Goal: Complete application form: Complete application form

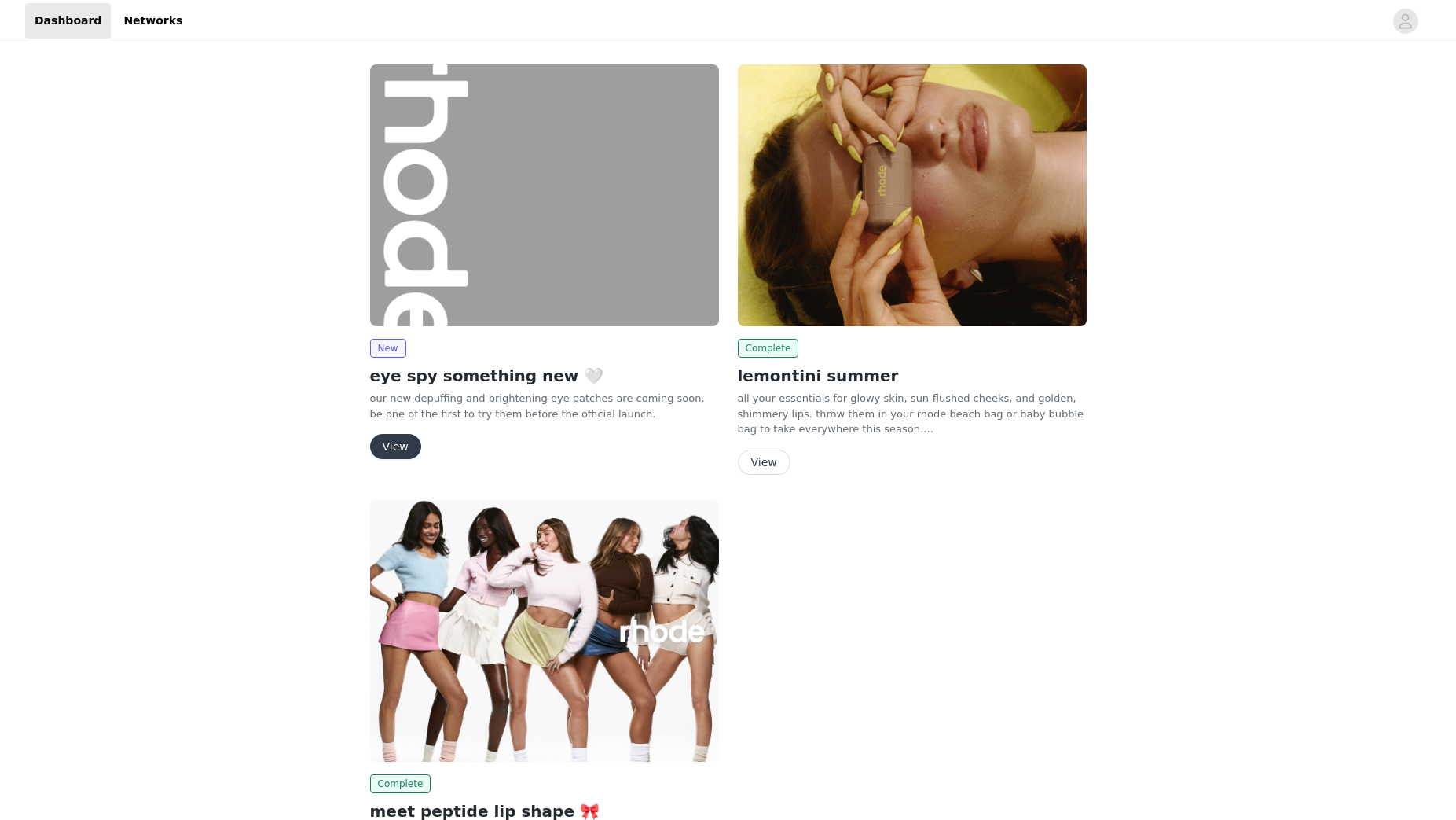
click at [501, 211] on img at bounding box center [544, 195] width 349 height 261
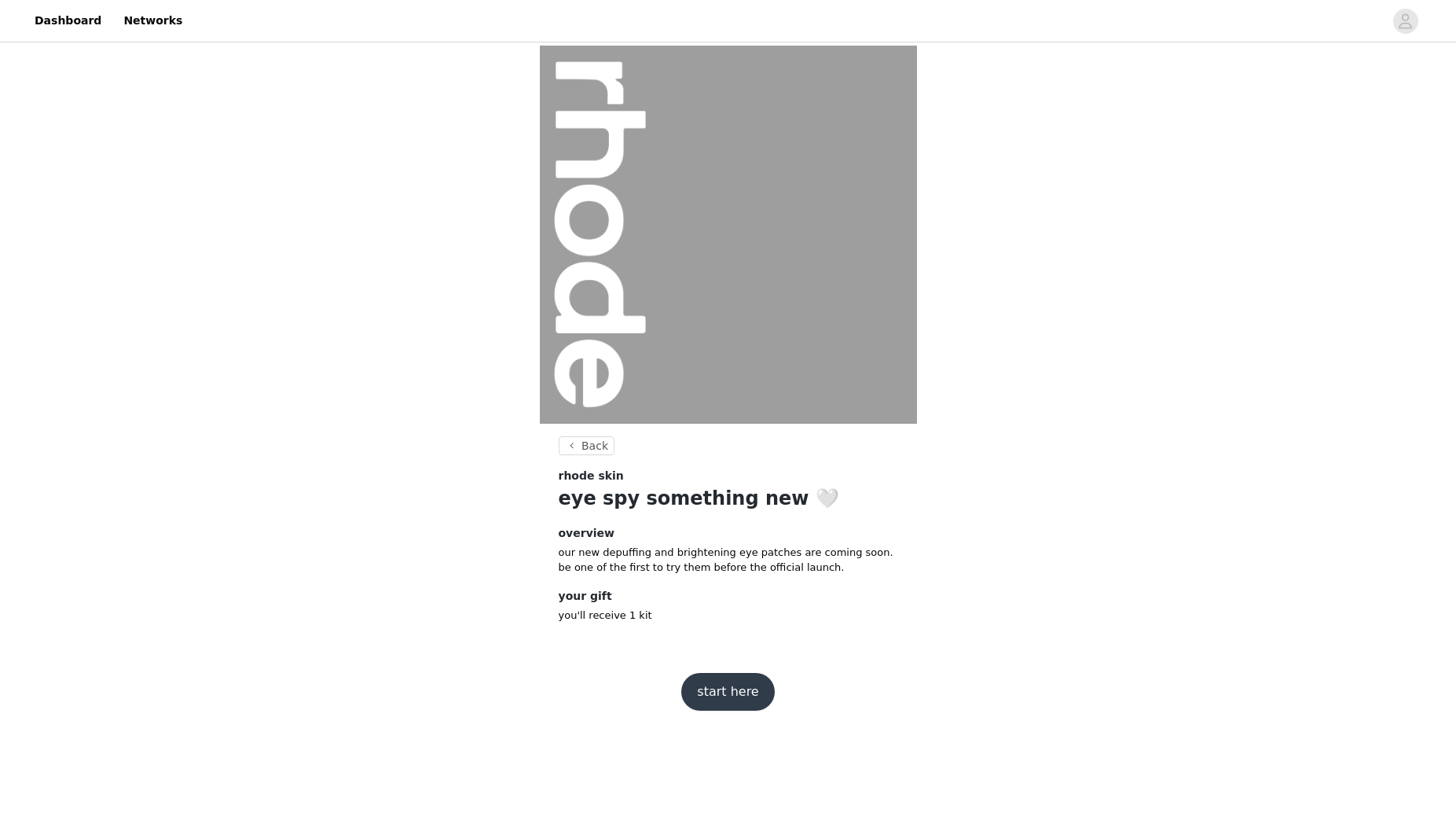
click at [733, 692] on button "start here" at bounding box center [728, 692] width 93 height 38
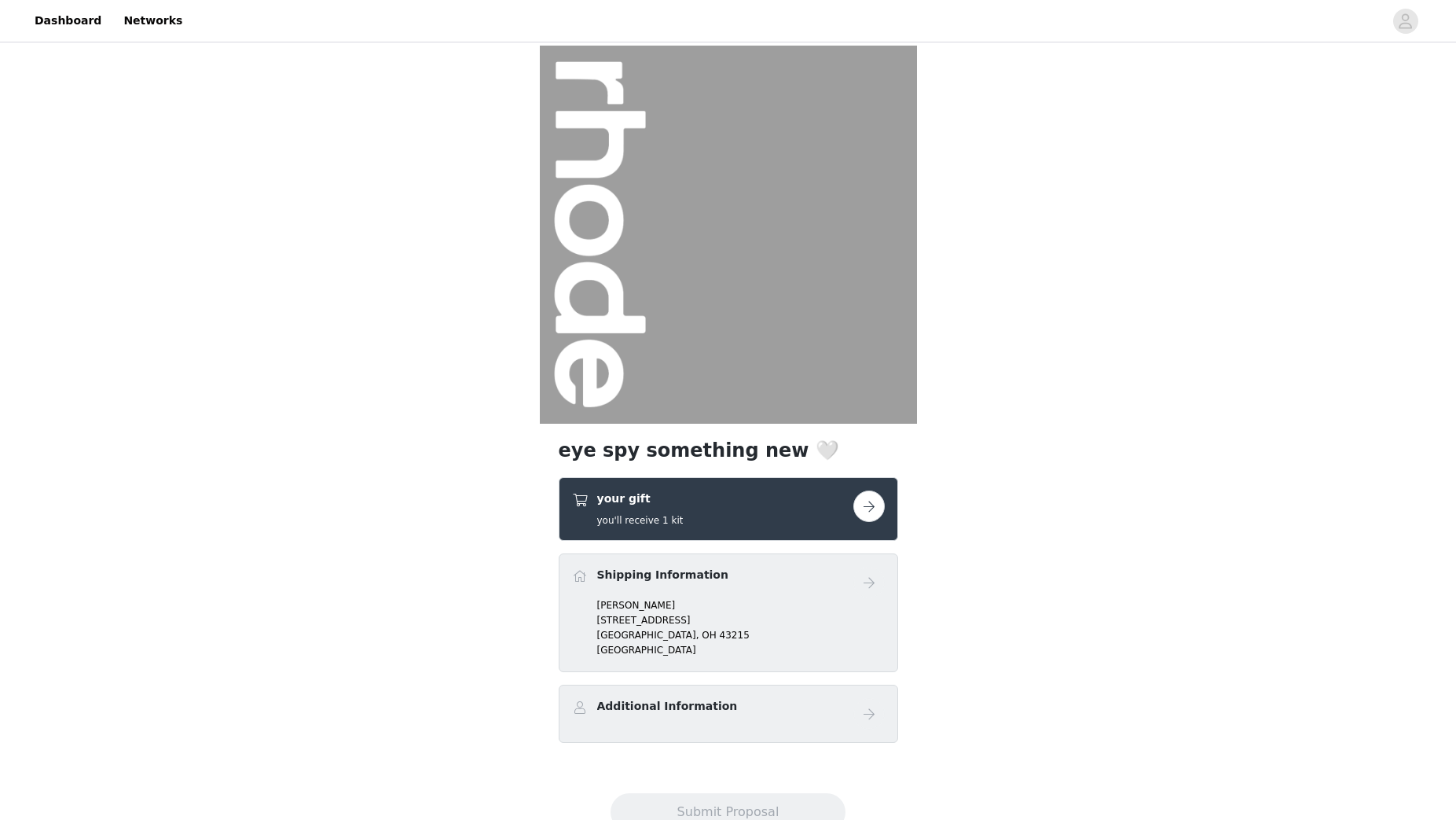
click at [869, 506] on button "button" at bounding box center [869, 505] width 31 height 31
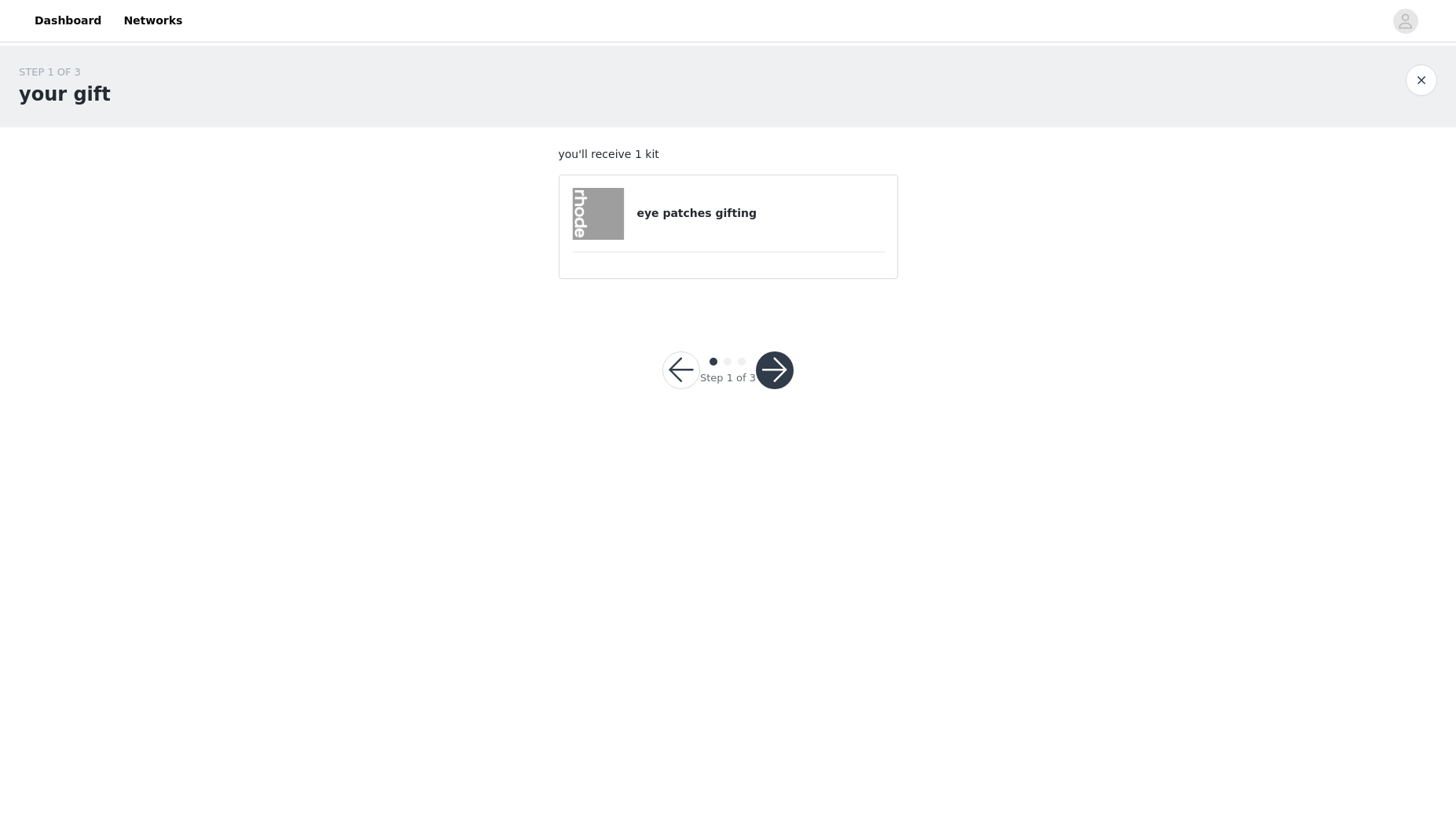
click at [756, 203] on div "eye patches gifting" at bounding box center [728, 214] width 313 height 52
click at [775, 370] on button "button" at bounding box center [776, 371] width 38 height 38
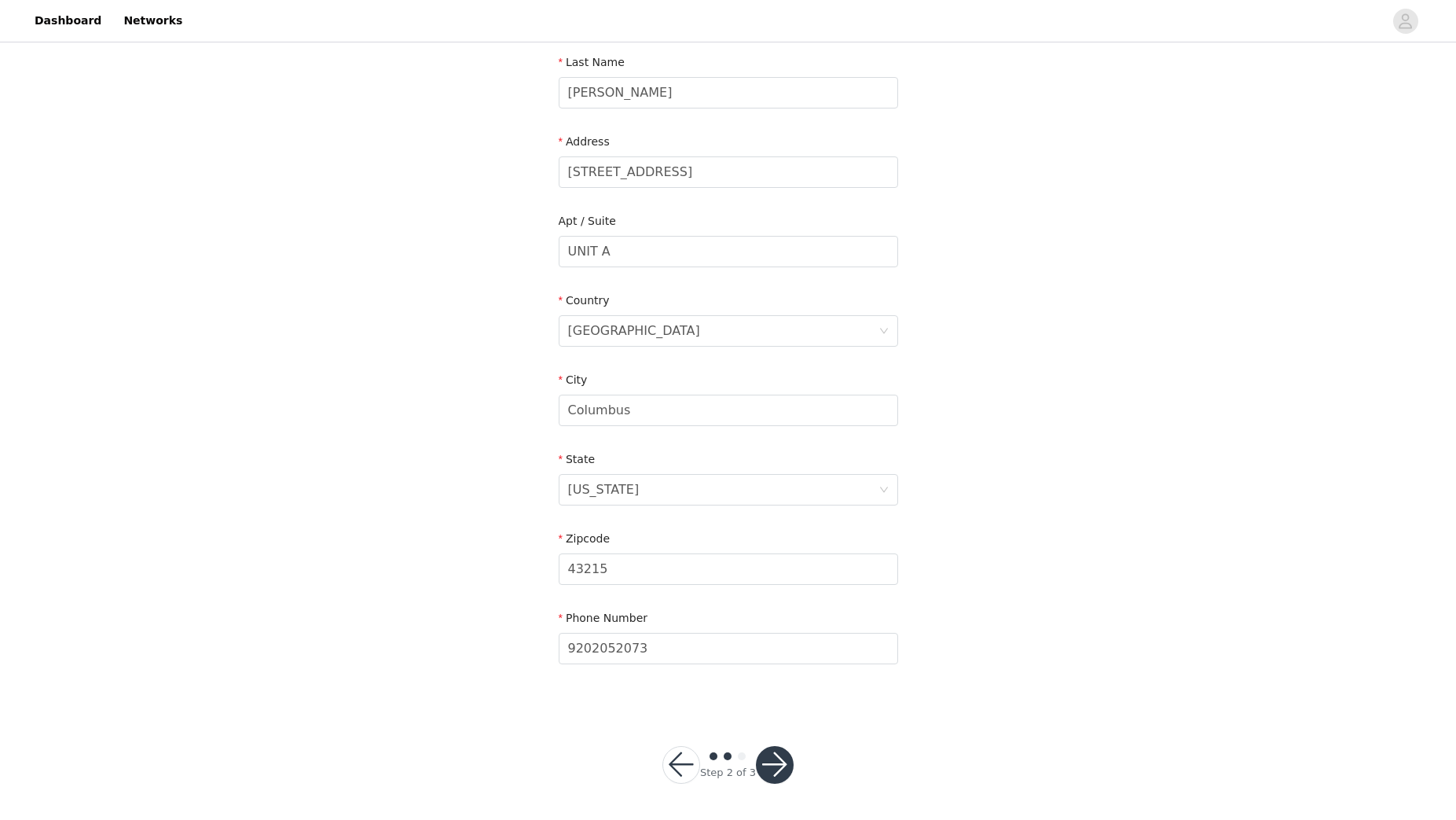
scroll to position [252, 0]
click at [773, 765] on button "button" at bounding box center [776, 764] width 38 height 38
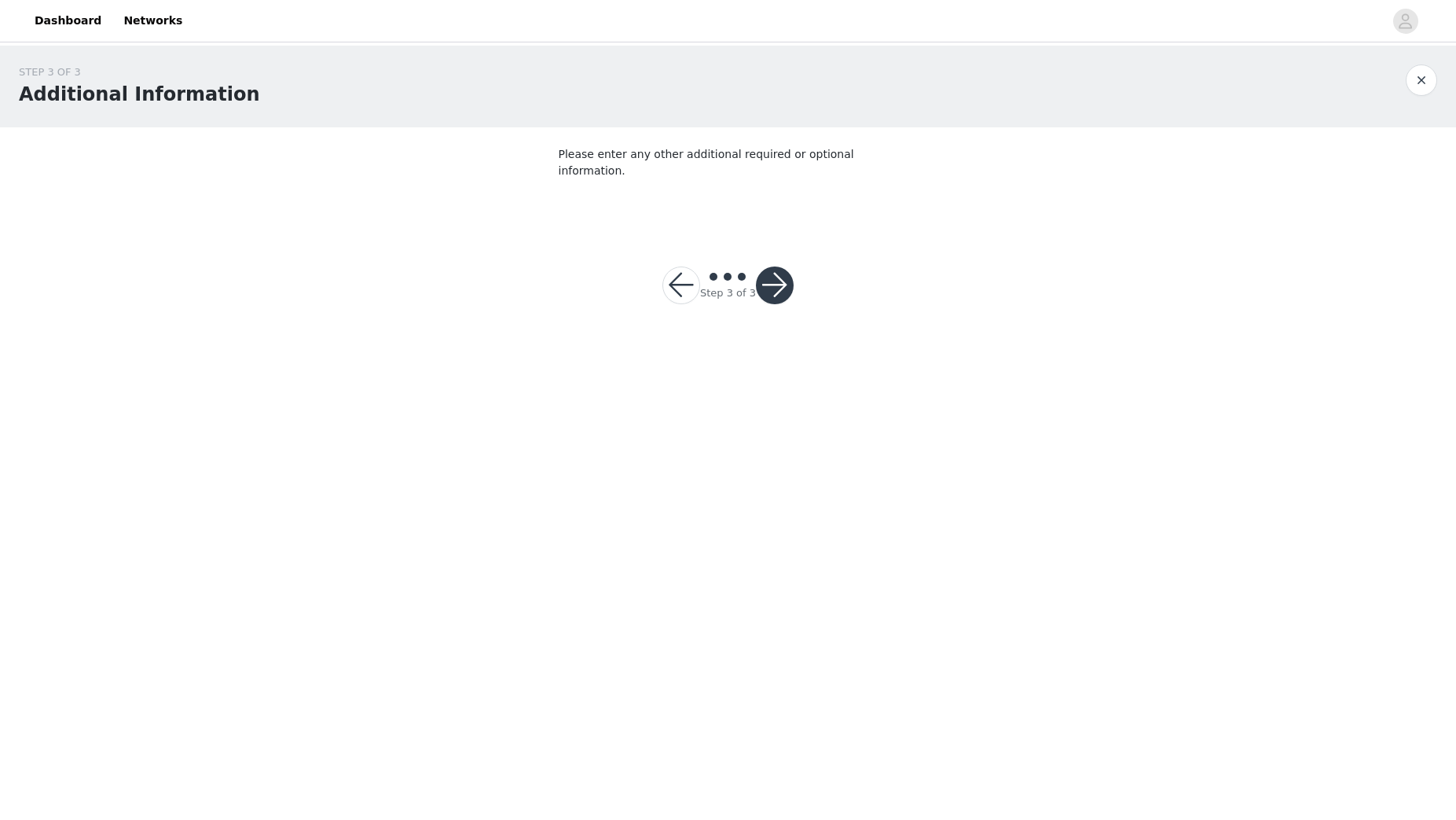
click at [779, 275] on button "button" at bounding box center [776, 285] width 38 height 38
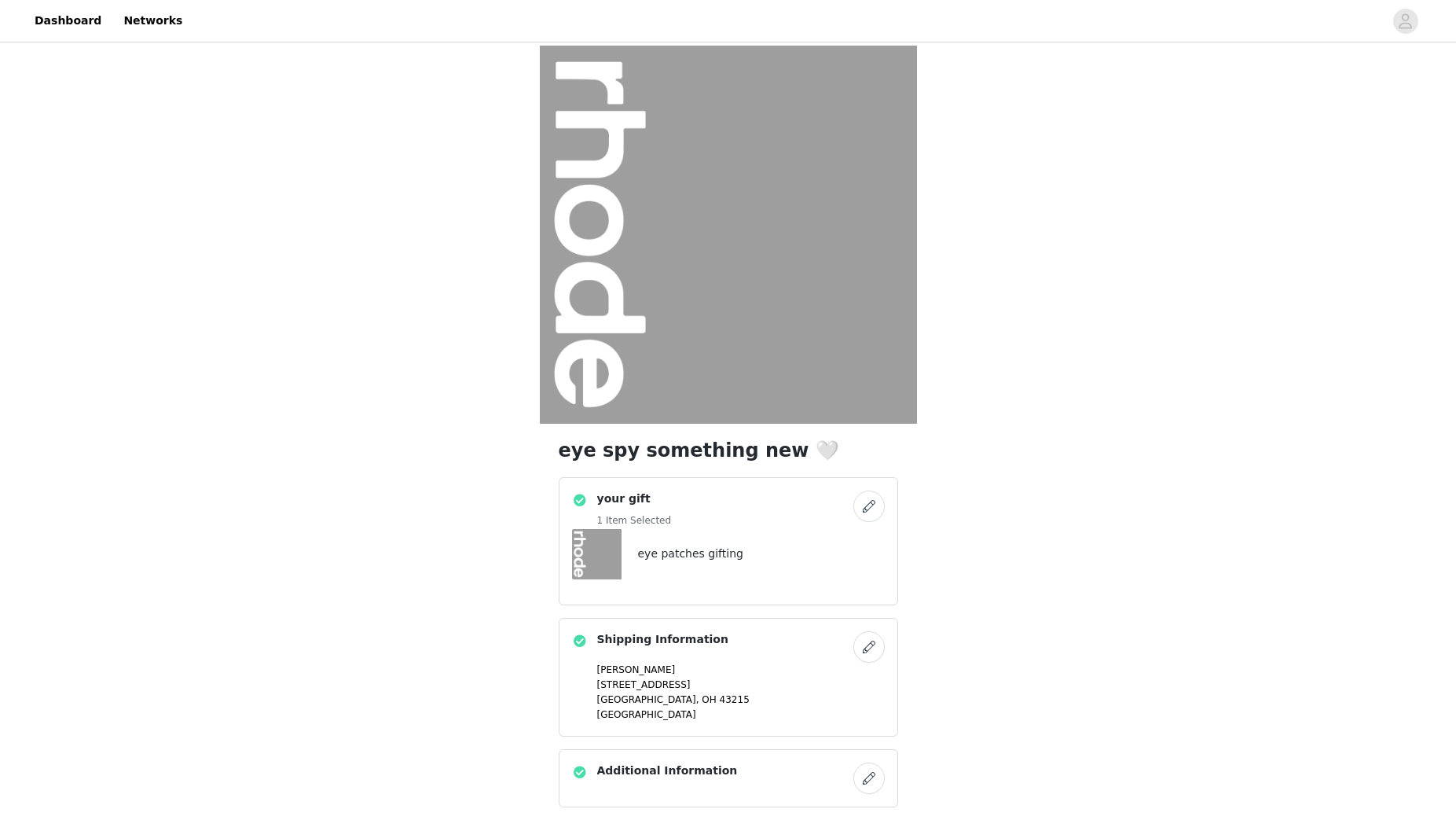
scroll to position [120, 0]
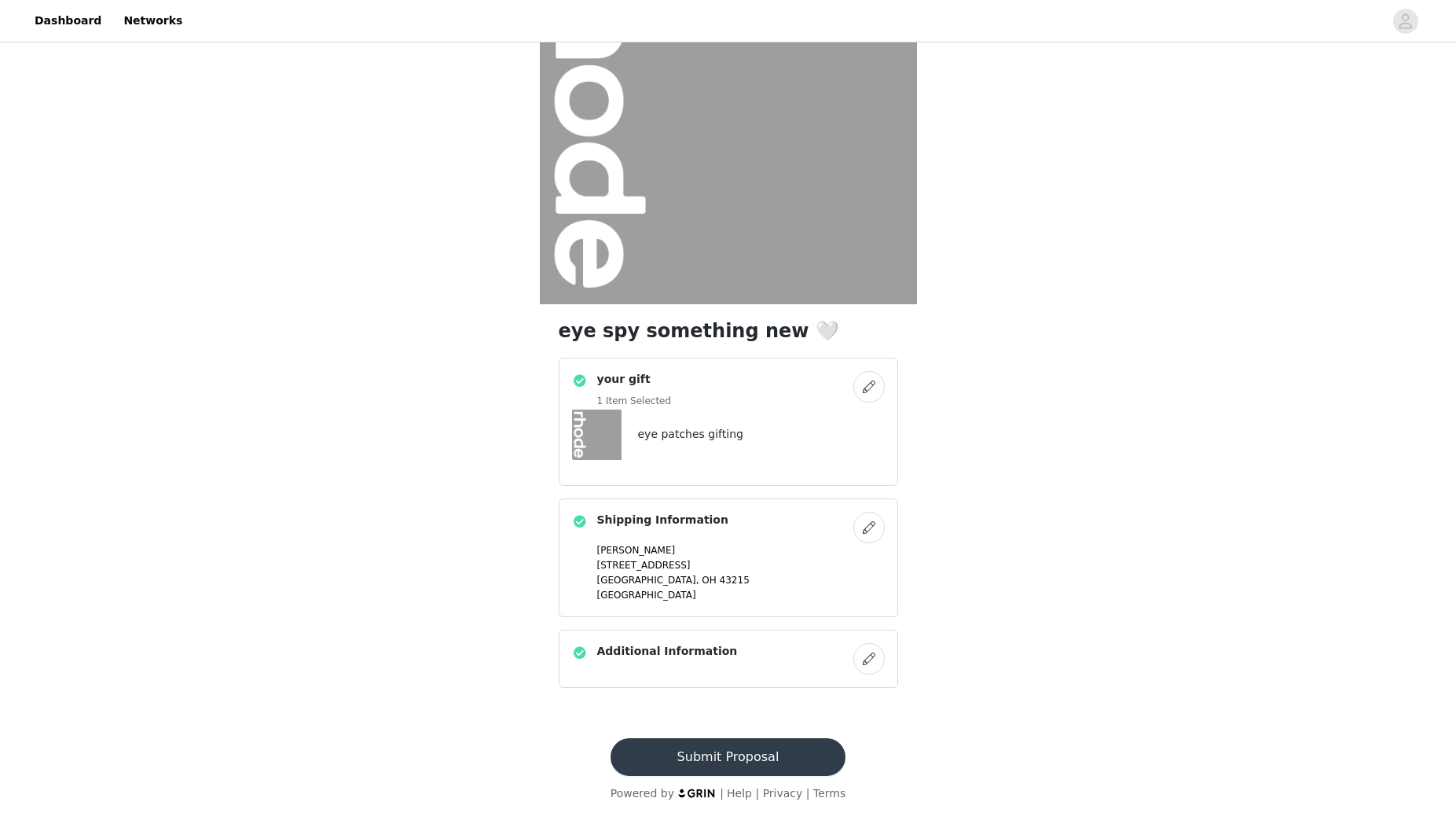
click at [790, 742] on button "Submit Proposal" at bounding box center [728, 757] width 235 height 38
